Goal: Task Accomplishment & Management: Manage account settings

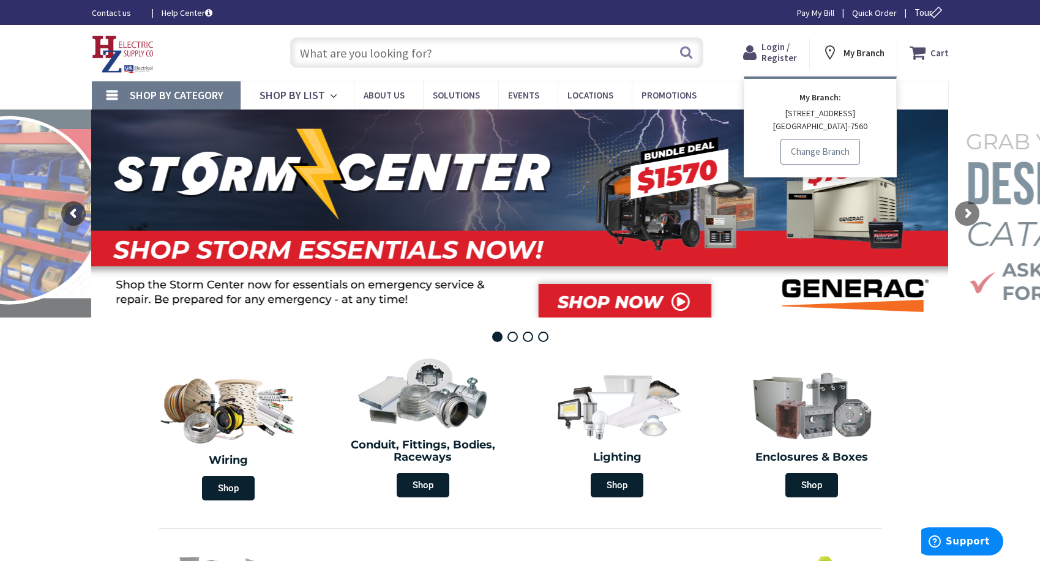
click at [820, 144] on link "Change Branch" at bounding box center [821, 152] width 80 height 26
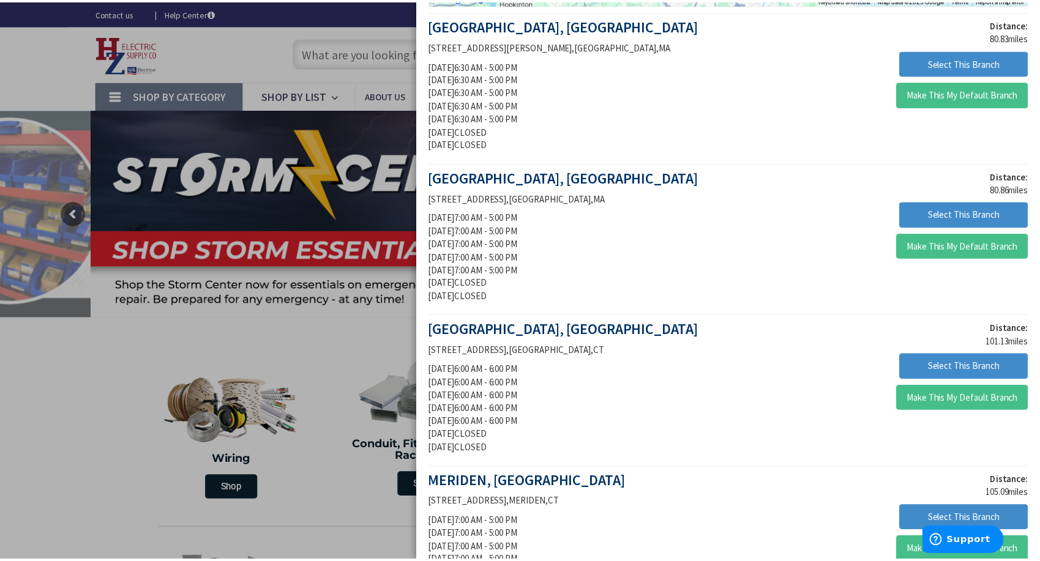
scroll to position [306, 0]
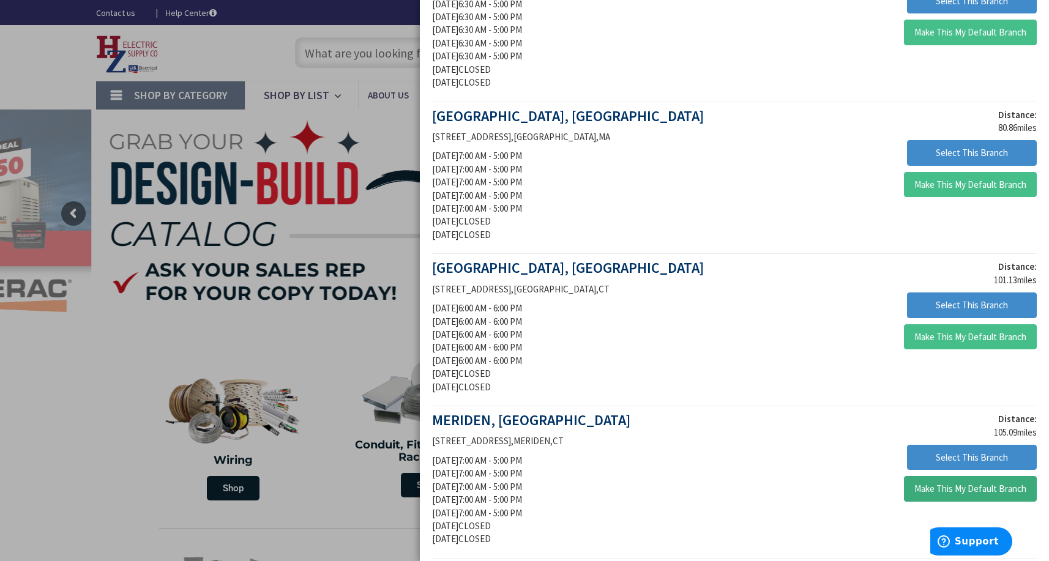
click at [1005, 489] on button "Make This My Default Branch" at bounding box center [970, 489] width 133 height 26
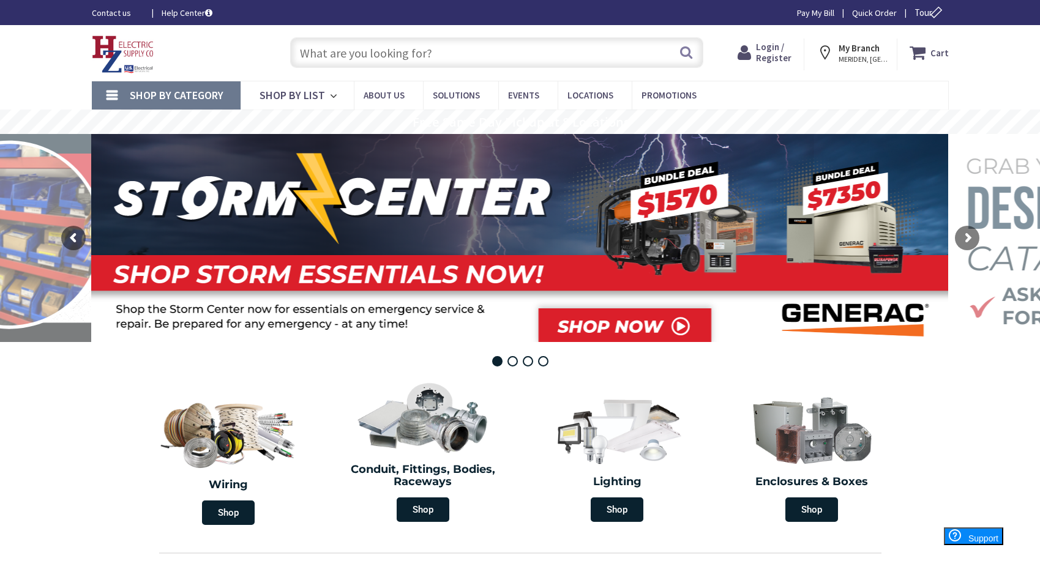
click at [358, 55] on input "text" at bounding box center [496, 52] width 413 height 31
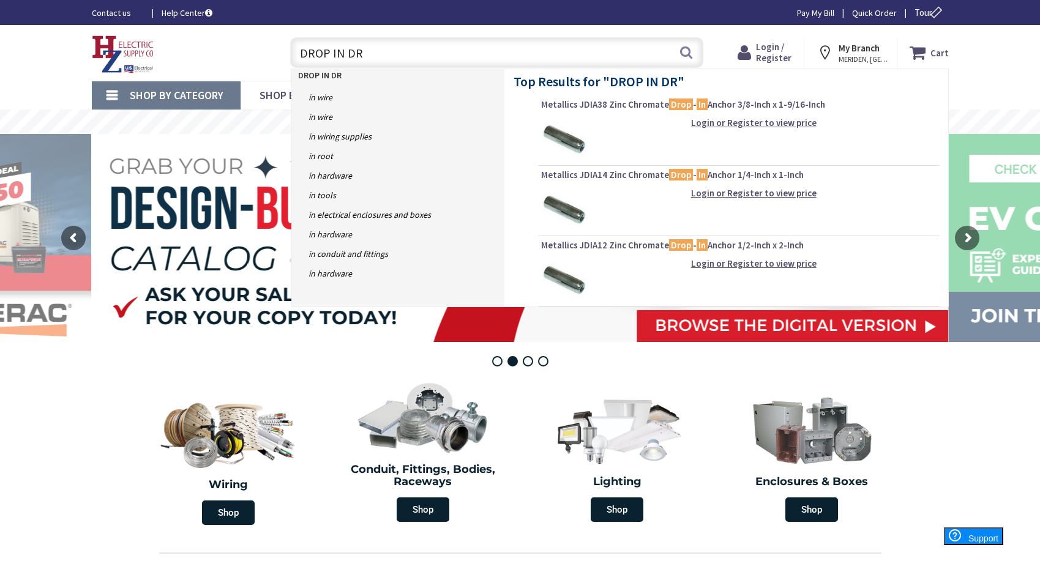
type input "DROP IN DR"
